Goal: Transaction & Acquisition: Purchase product/service

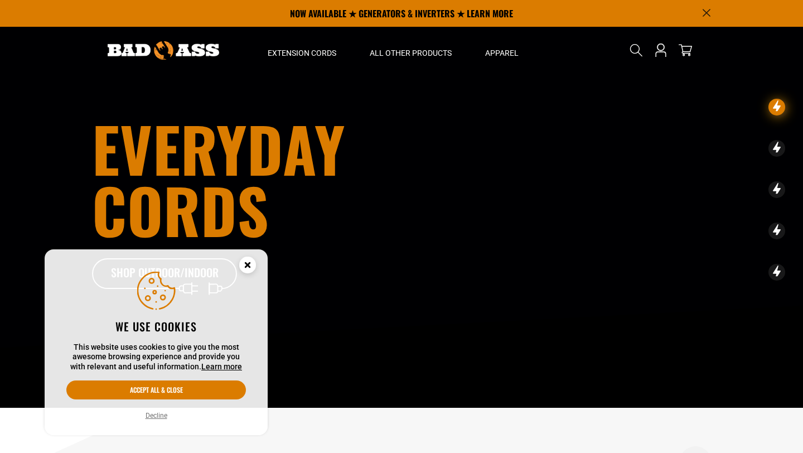
click at [250, 265] on circle "Cookie Consent" at bounding box center [247, 264] width 17 height 17
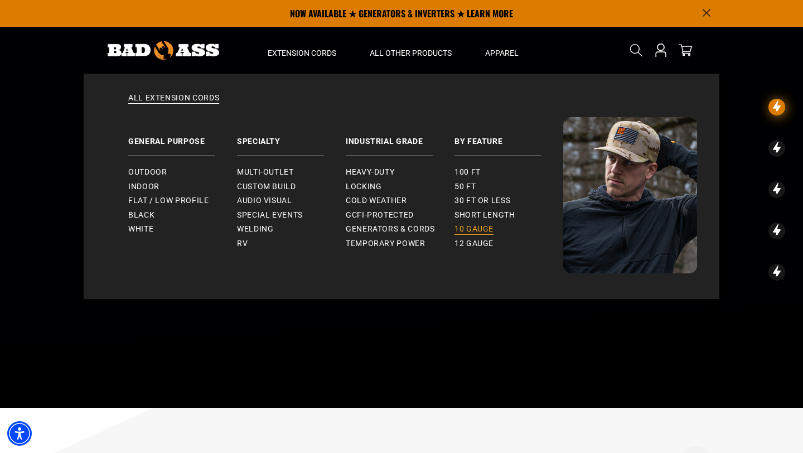
click at [481, 227] on span "10 gauge" at bounding box center [473, 229] width 39 height 10
